Goal: Transaction & Acquisition: Purchase product/service

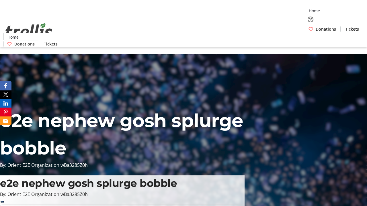
click at [315, 26] on span "Donations" at bounding box center [325, 29] width 20 height 6
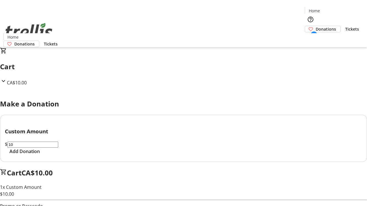
select select "CA"
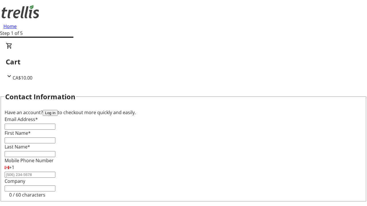
click at [58, 110] on button "Log in" at bounding box center [50, 113] width 15 height 6
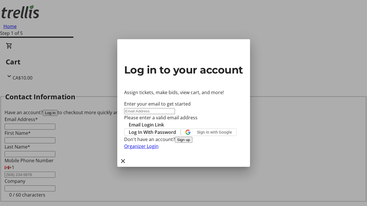
click at [192, 143] on button "Sign up" at bounding box center [183, 140] width 17 height 6
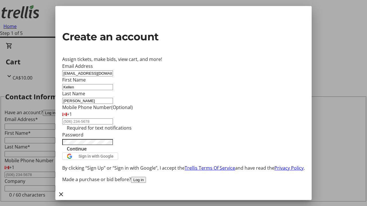
type input "[PERSON_NAME]"
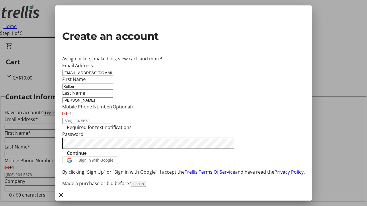
click at [87, 157] on span "Continue" at bounding box center [77, 153] width 20 height 7
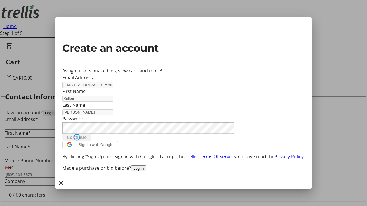
type input "[EMAIL_ADDRESS][DOMAIN_NAME]"
type input "Kellen"
type input "[PERSON_NAME]"
type input "[STREET_ADDRESS][PERSON_NAME]"
select select "CA"
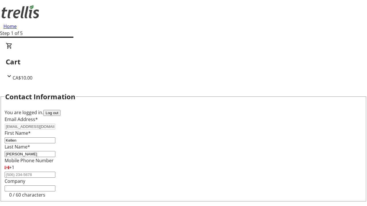
scroll to position [77, 0]
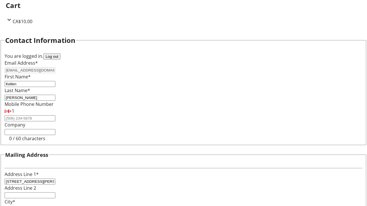
select select "BC"
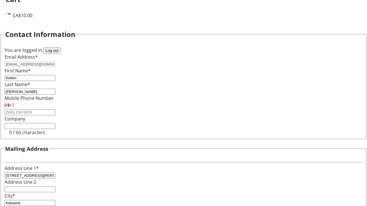
type input "Kelowna"
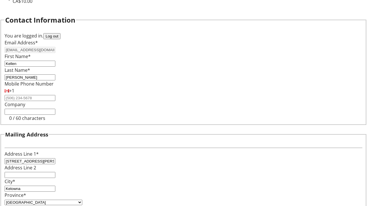
type input "V1Y 0C2"
select select "BC"
select select "CA"
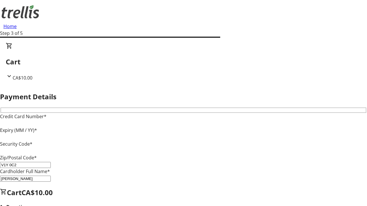
type input "V1Y 0C2"
